Goal: Information Seeking & Learning: Learn about a topic

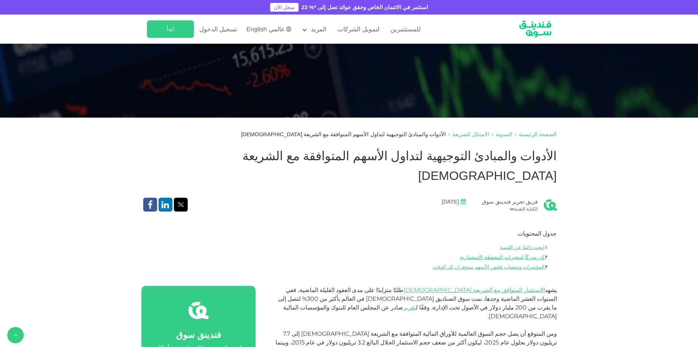
scroll to position [328, 0]
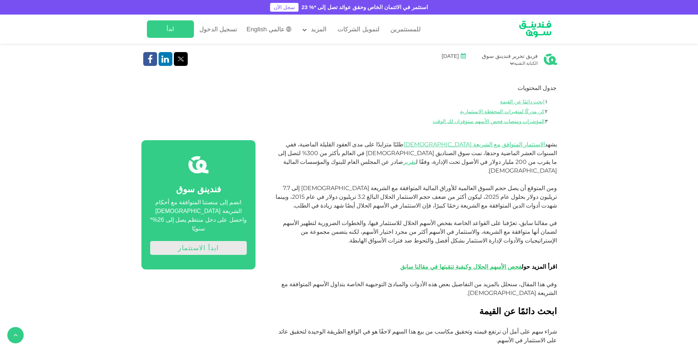
click at [221, 241] on link "ابدأ الاستثمار" at bounding box center [198, 248] width 97 height 14
